Goal: Check status: Check status

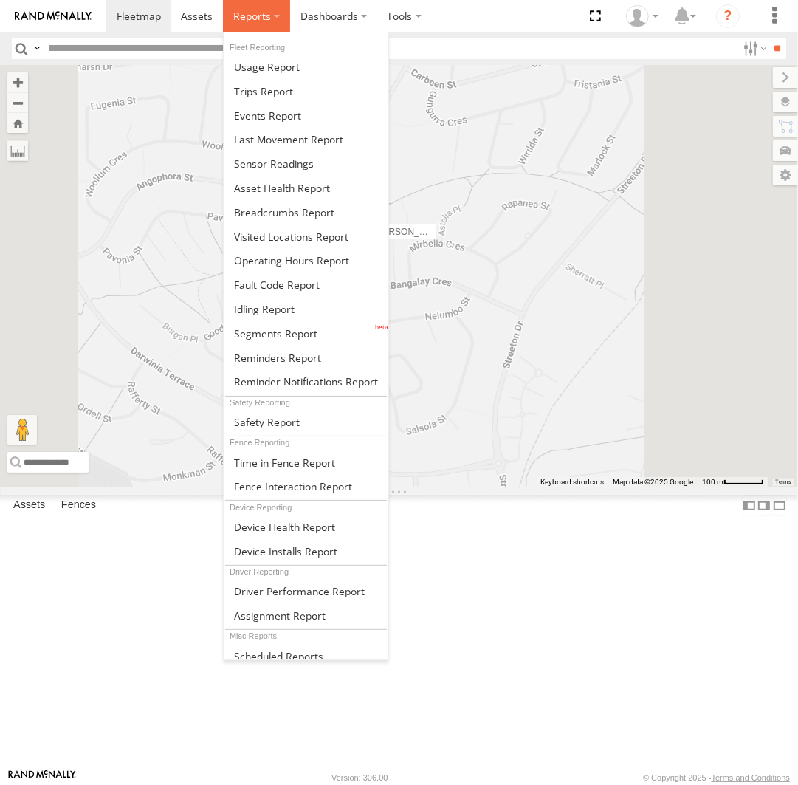
click at [260, 29] on label at bounding box center [256, 16] width 67 height 32
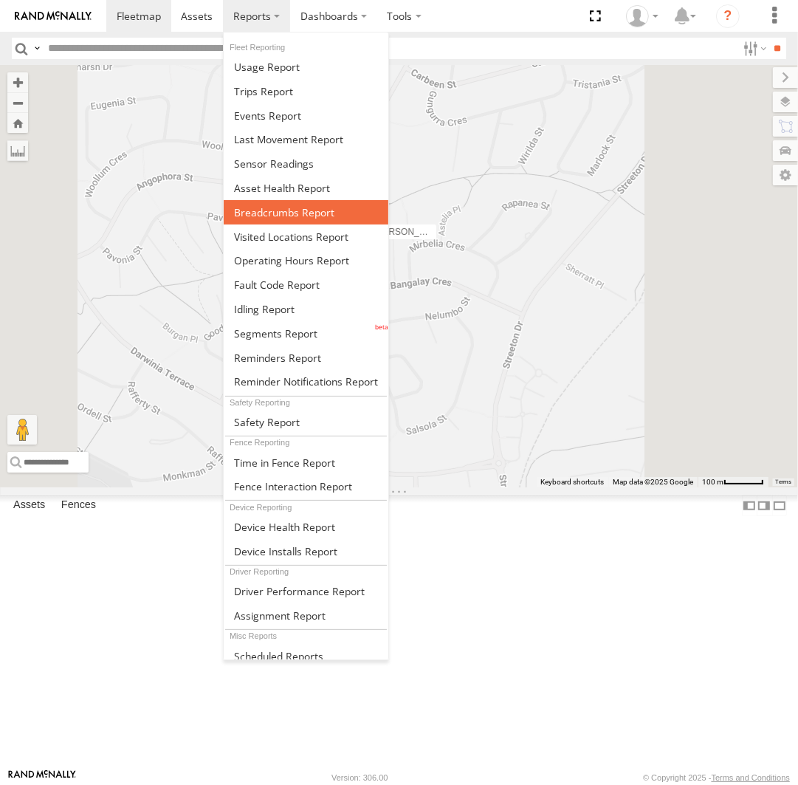
click at [296, 206] on span at bounding box center [284, 212] width 100 height 14
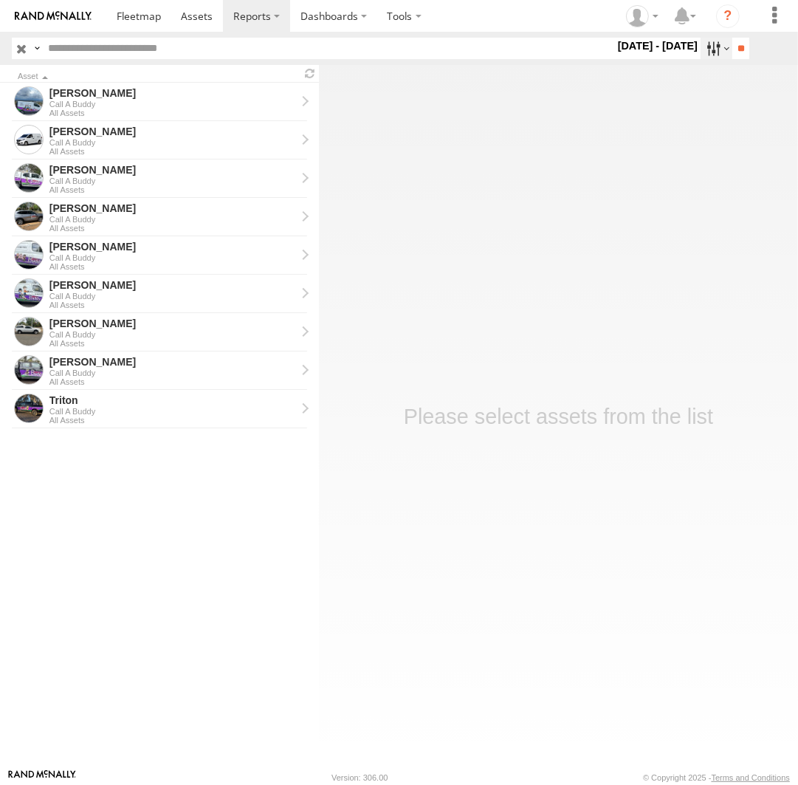
click at [707, 44] on label at bounding box center [717, 48] width 32 height 21
click at [0, 0] on label at bounding box center [0, 0] width 0 height 0
click at [735, 52] on input "**" at bounding box center [740, 48] width 17 height 21
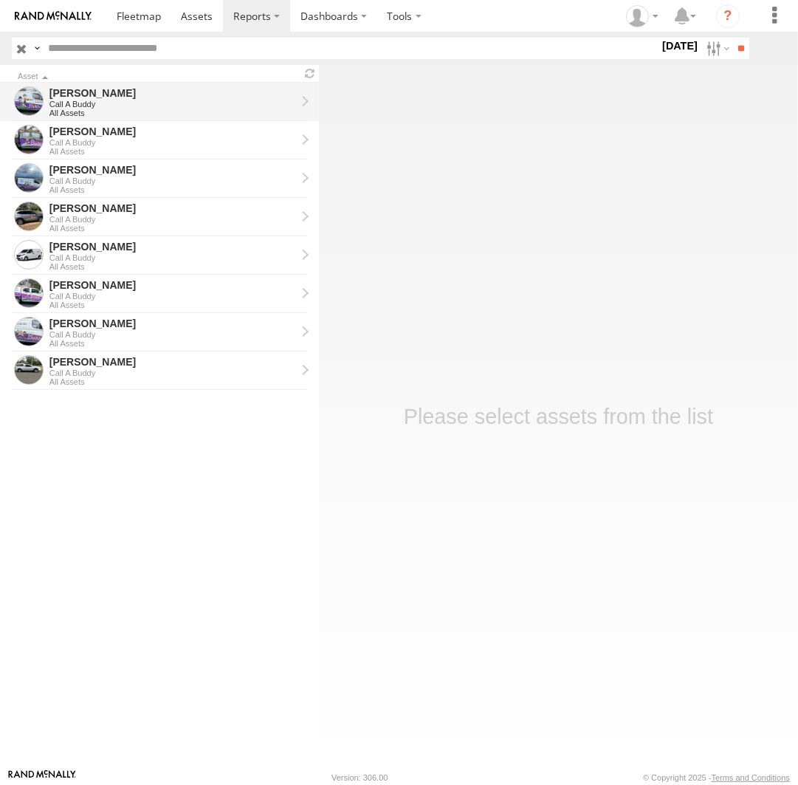
click at [95, 104] on div "Call A Buddy" at bounding box center [172, 104] width 247 height 9
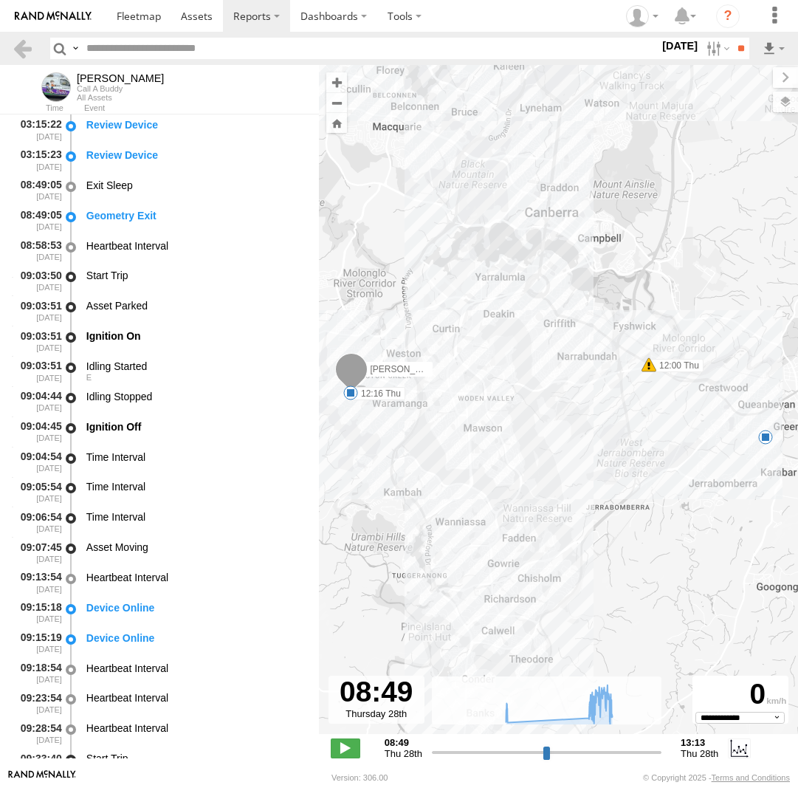
select select "**********"
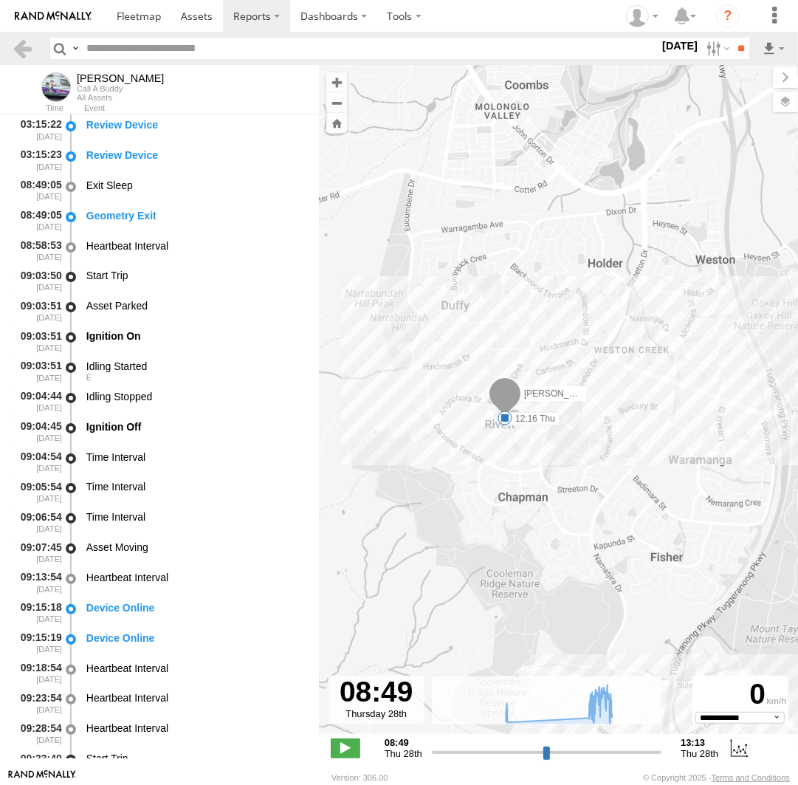
drag, startPoint x: 397, startPoint y: 382, endPoint x: 608, endPoint y: 489, distance: 235.8
click at [608, 489] on div "Tom 12:00 Thu 12:16 Thu" at bounding box center [558, 407] width 479 height 684
click at [504, 420] on span at bounding box center [505, 418] width 15 height 15
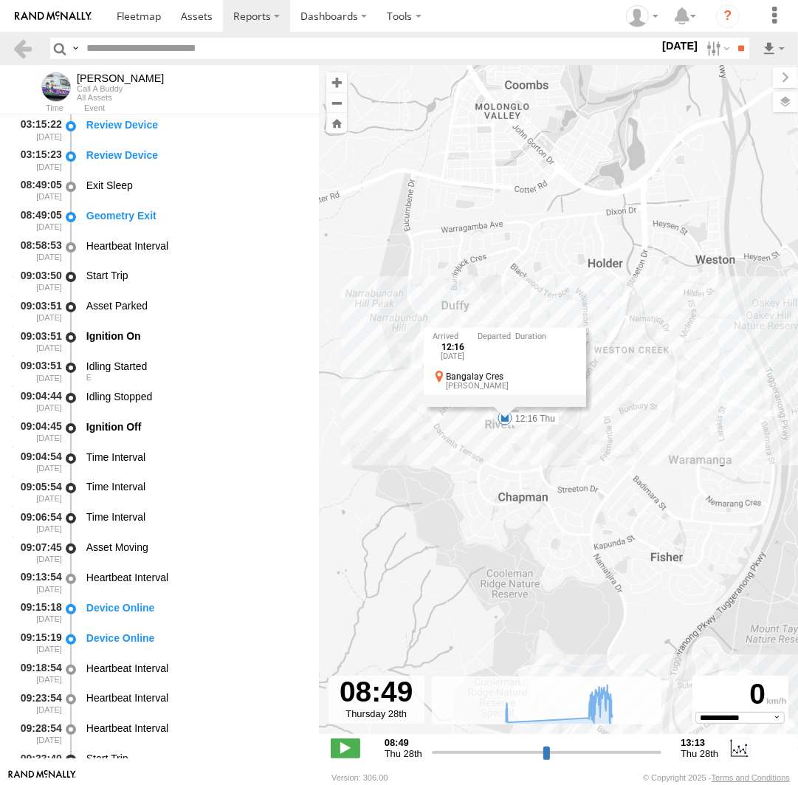
click at [508, 447] on div "Tom 12:00 Thu 12:16 Thu 12:16 Thu 28th Aug Bangalay Cres Rivett" at bounding box center [558, 407] width 479 height 684
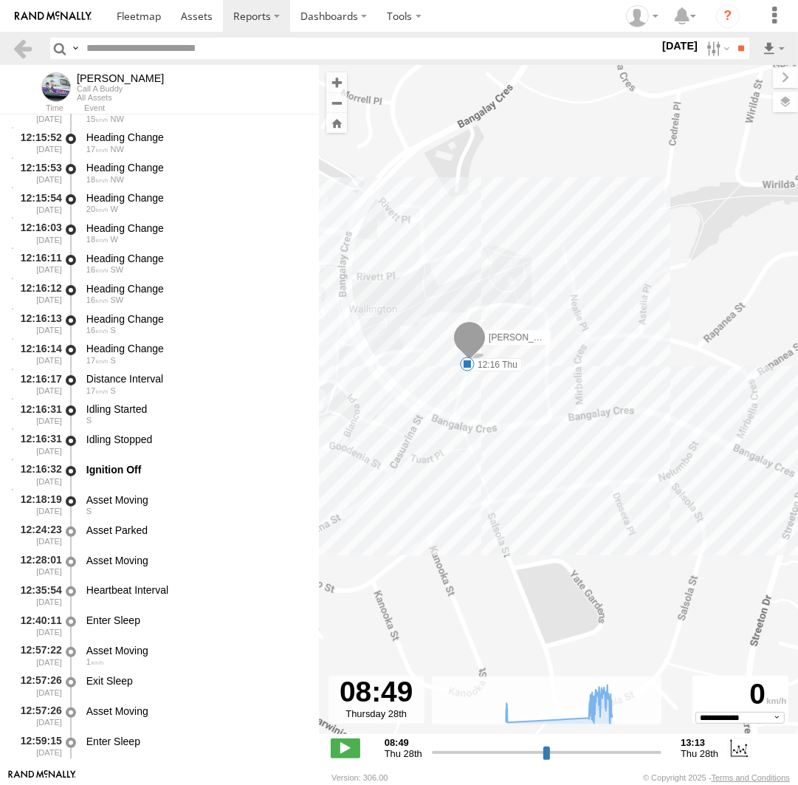
scroll to position [9136, 0]
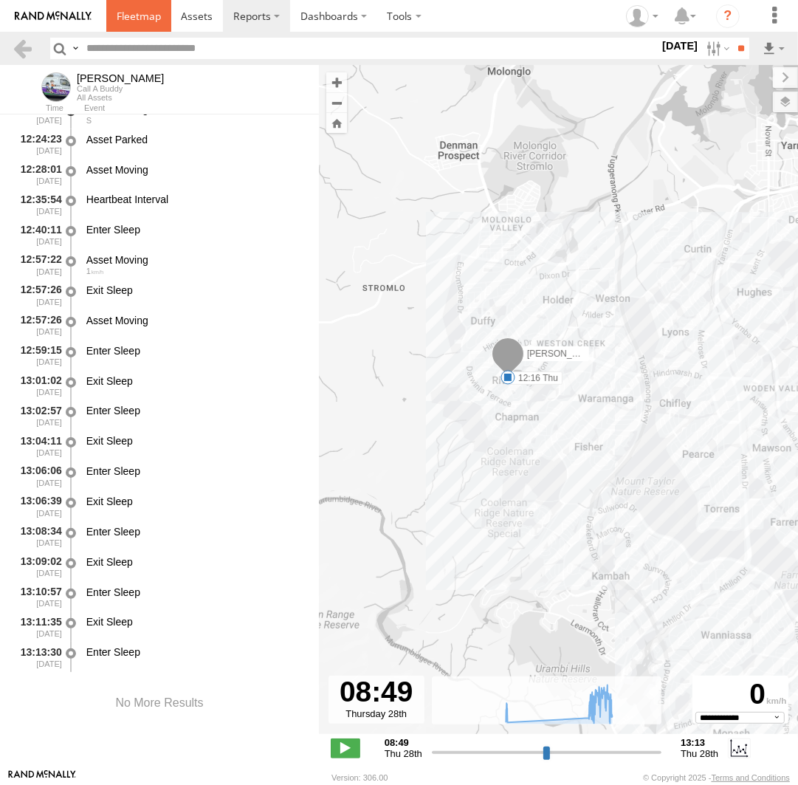
click at [149, 17] on span at bounding box center [139, 16] width 44 height 14
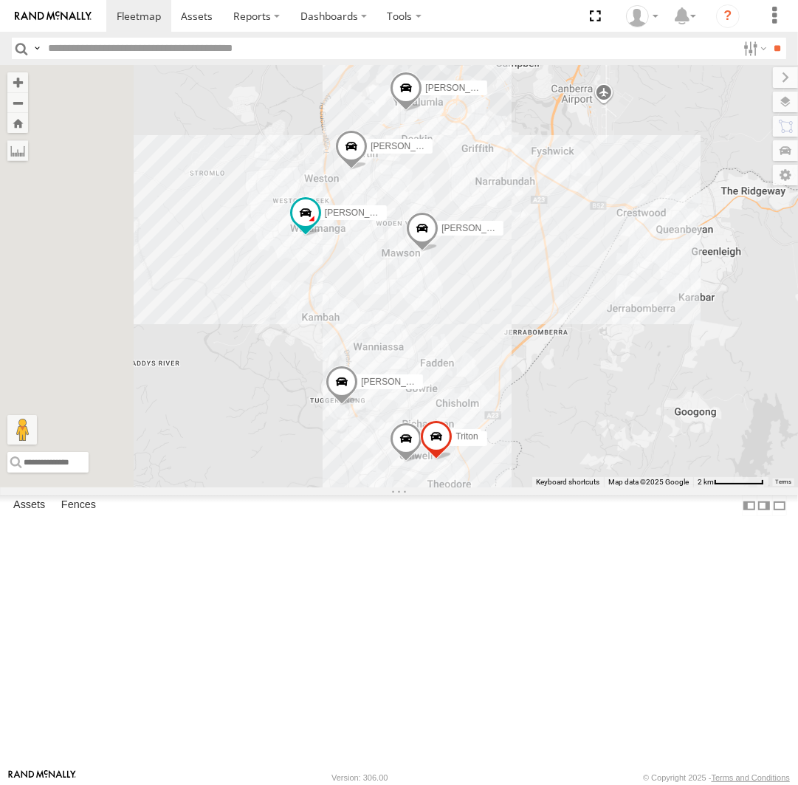
drag, startPoint x: 475, startPoint y: 350, endPoint x: 574, endPoint y: 466, distance: 152.4
click at [574, 466] on div "[PERSON_NAME] [PERSON_NAME] [PERSON_NAME]" at bounding box center [399, 276] width 798 height 422
